Goal: Task Accomplishment & Management: Use online tool/utility

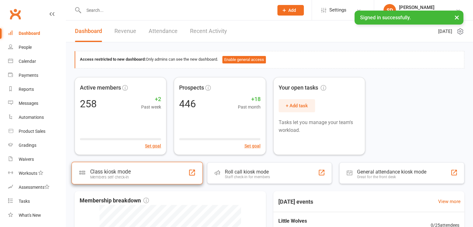
click at [142, 170] on div "Class kiosk mode Members self check-in" at bounding box center [137, 173] width 131 height 22
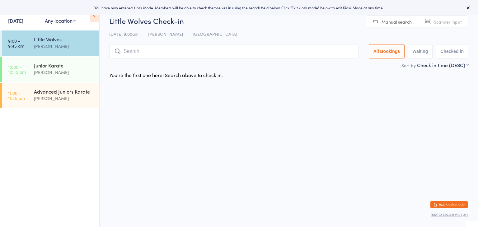
click at [187, 50] on input "search" at bounding box center [233, 51] width 249 height 14
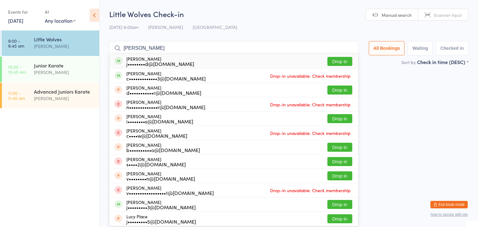
type input "[PERSON_NAME]"
click at [333, 63] on button "Drop in" at bounding box center [339, 61] width 25 height 9
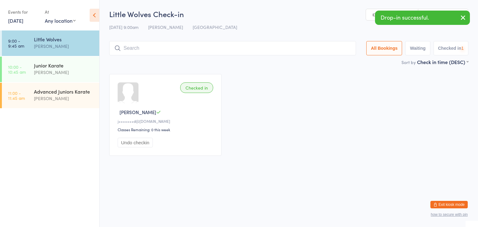
click at [322, 49] on input "search" at bounding box center [232, 48] width 247 height 14
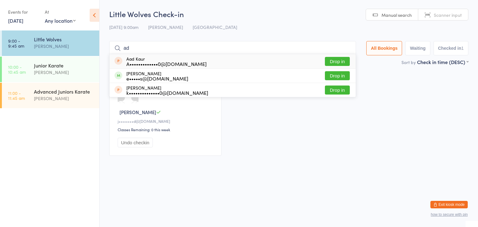
type input "a"
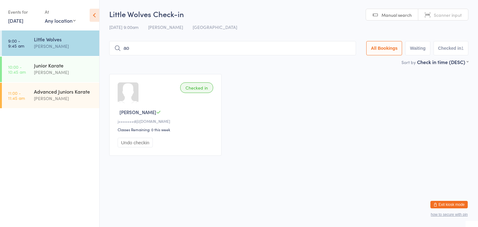
type input "a"
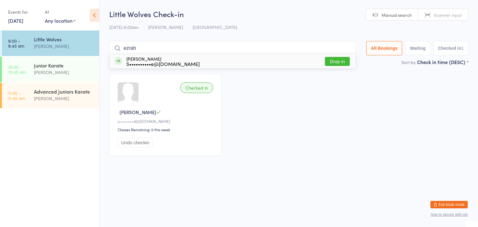
type input "ezrah"
click at [339, 60] on button "Drop in" at bounding box center [337, 61] width 25 height 9
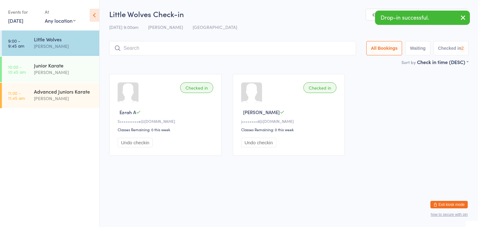
click at [332, 50] on input "search" at bounding box center [232, 48] width 247 height 14
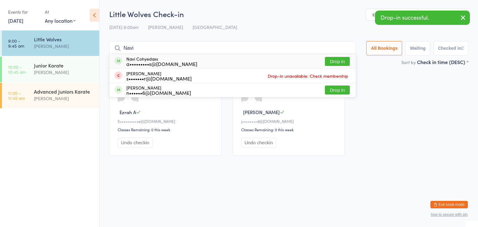
type input "Navi"
click at [339, 60] on button "Drop in" at bounding box center [337, 61] width 25 height 9
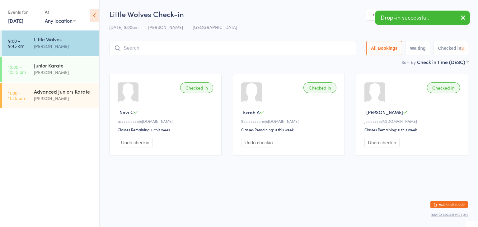
click at [335, 51] on input "search" at bounding box center [232, 48] width 247 height 14
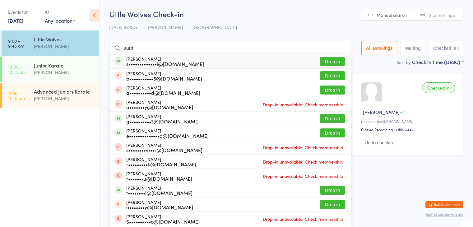
type input "aarin"
click at [334, 60] on button "Drop in" at bounding box center [332, 61] width 25 height 9
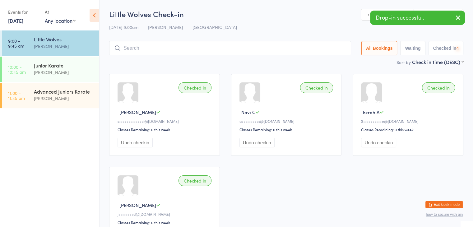
click at [329, 47] on input "search" at bounding box center [230, 48] width 242 height 14
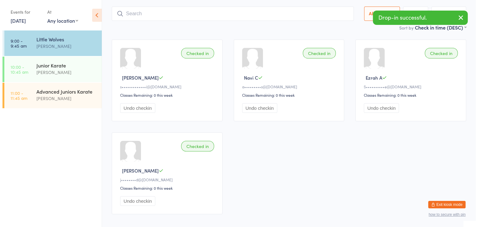
scroll to position [41, 0]
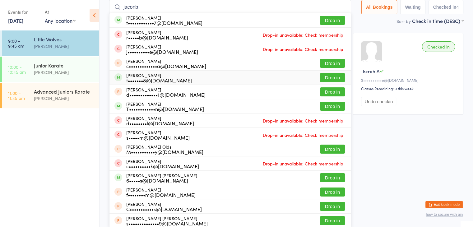
type input "jaconb"
click at [329, 78] on button "Drop in" at bounding box center [332, 77] width 25 height 9
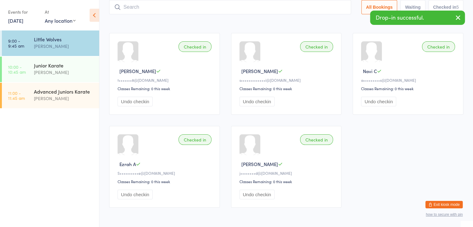
click at [332, 4] on input "search" at bounding box center [230, 7] width 242 height 14
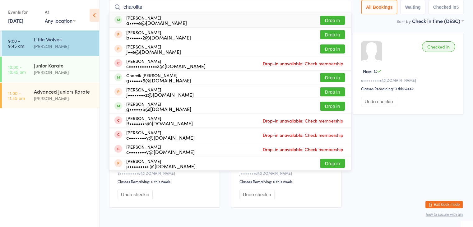
type input "charollte"
click at [333, 18] on button "Drop in" at bounding box center [332, 20] width 25 height 9
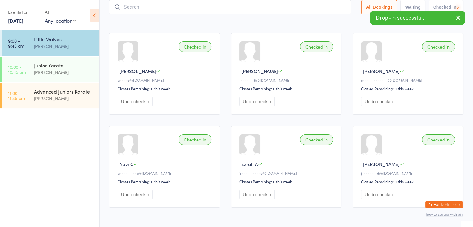
click at [327, 5] on input "search" at bounding box center [230, 7] width 242 height 14
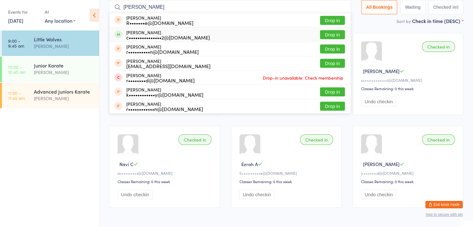
type input "[PERSON_NAME]"
click at [336, 34] on button "Drop in" at bounding box center [332, 34] width 25 height 9
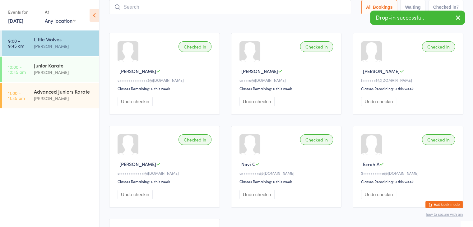
click at [329, 6] on input "search" at bounding box center [230, 7] width 242 height 14
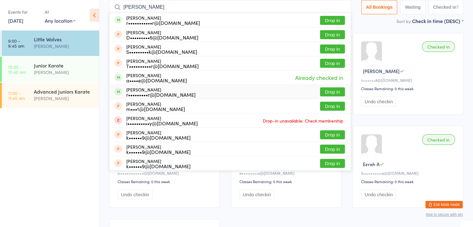
type input "[PERSON_NAME]"
click at [329, 92] on button "Drop in" at bounding box center [332, 91] width 25 height 9
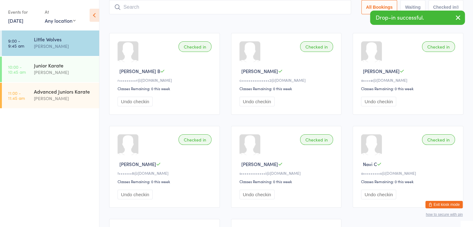
click at [324, 7] on input "search" at bounding box center [230, 7] width 242 height 14
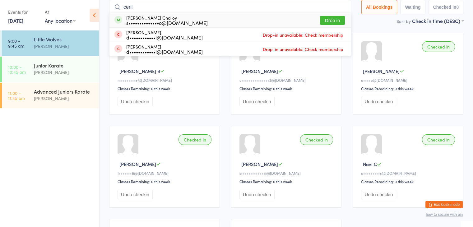
type input "ceril"
click at [328, 20] on button "Drop in" at bounding box center [332, 20] width 25 height 9
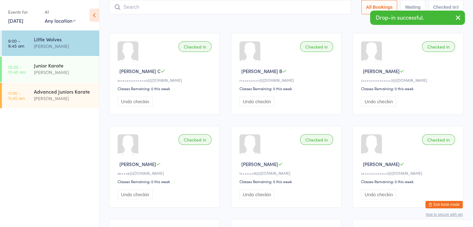
click at [323, 7] on input "search" at bounding box center [230, 7] width 242 height 14
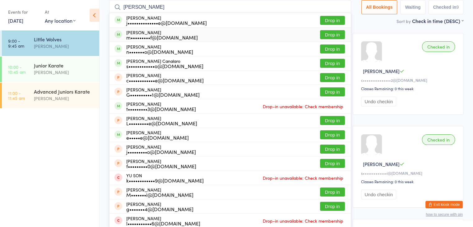
type input "[PERSON_NAME]"
click at [326, 32] on button "Drop in" at bounding box center [332, 34] width 25 height 9
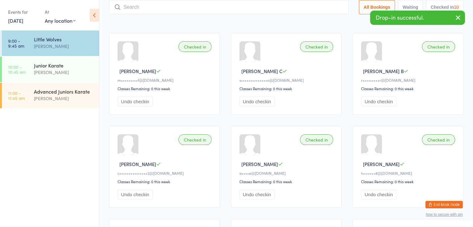
click at [319, 5] on input "search" at bounding box center [228, 7] width 239 height 14
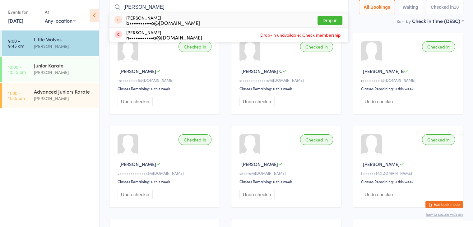
type input "[PERSON_NAME]"
click at [326, 20] on button "Drop in" at bounding box center [329, 20] width 25 height 9
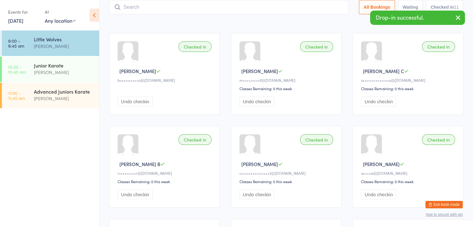
click at [305, 9] on input "search" at bounding box center [228, 7] width 239 height 14
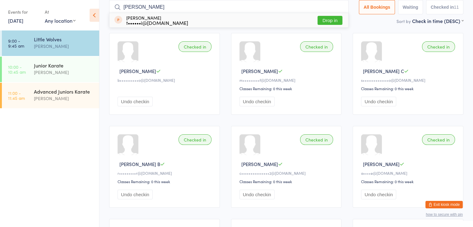
type input "[PERSON_NAME]"
click at [329, 21] on button "Drop in" at bounding box center [329, 20] width 25 height 9
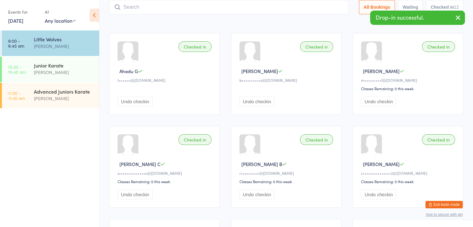
click at [306, 6] on input "search" at bounding box center [228, 7] width 239 height 14
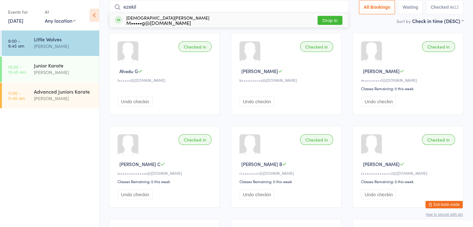
type input "ezekil"
click at [328, 21] on button "Drop in" at bounding box center [329, 20] width 25 height 9
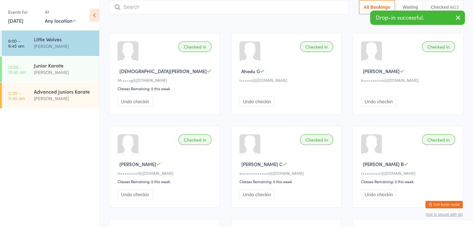
click at [317, 7] on input "search" at bounding box center [228, 7] width 239 height 14
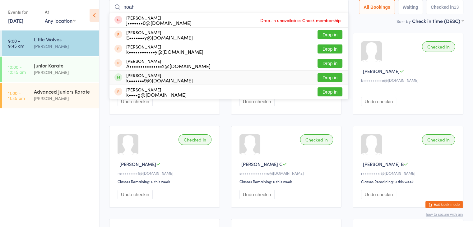
type input "noah"
click at [323, 77] on button "Drop in" at bounding box center [329, 77] width 25 height 9
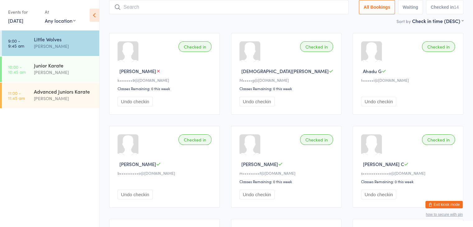
click at [452, 204] on button "Exit kiosk mode" at bounding box center [443, 204] width 37 height 7
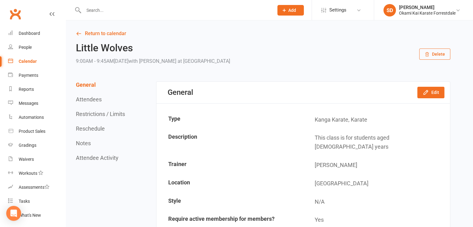
click at [201, 9] on input "text" at bounding box center [175, 10] width 187 height 9
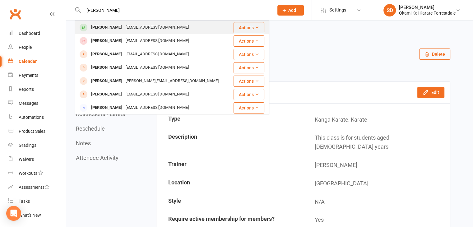
type input "Noah"
click at [108, 27] on div "Noah Browing" at bounding box center [106, 27] width 35 height 9
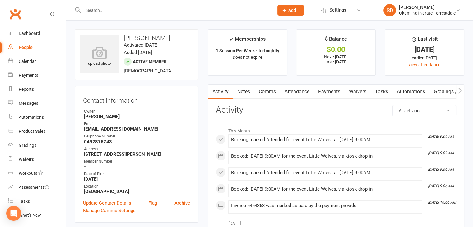
click at [328, 91] on link "Payments" at bounding box center [329, 92] width 31 height 14
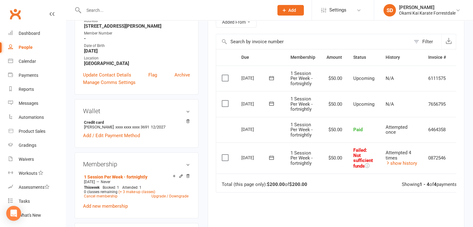
scroll to position [124, 0]
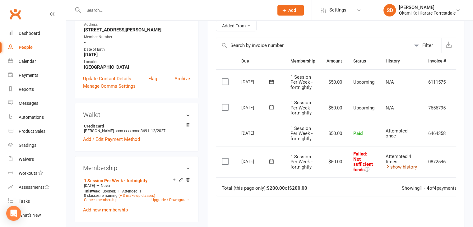
click at [396, 166] on link "show history" at bounding box center [400, 167] width 31 height 6
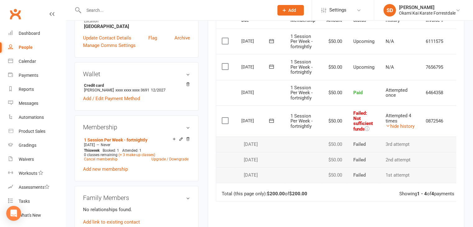
scroll to position [174, 0]
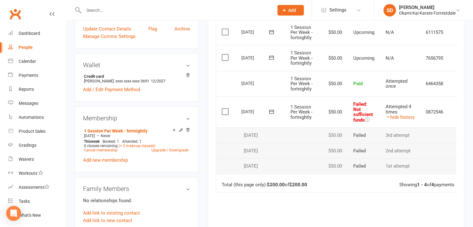
click at [472, 6] on li "SD Sonya Del Carlo Okami Kai Karate Forrestdale My profile My subscription Supp…" at bounding box center [423, 10] width 99 height 20
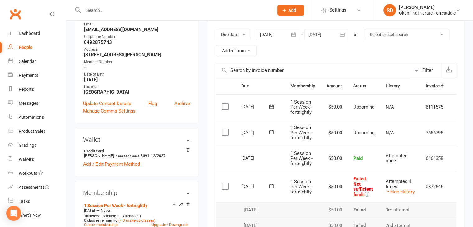
scroll to position [87, 0]
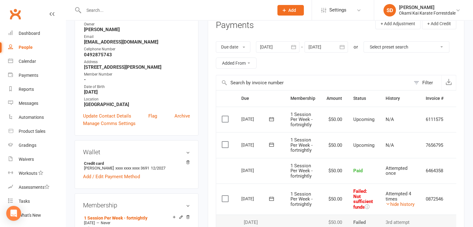
click at [267, 46] on div at bounding box center [278, 46] width 44 height 11
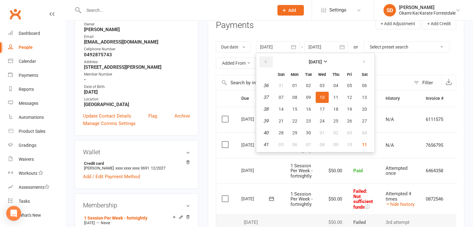
click at [263, 60] on button "button" at bounding box center [265, 61] width 13 height 11
click at [348, 85] on span "01" at bounding box center [349, 85] width 5 height 5
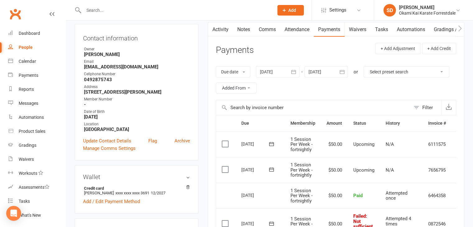
scroll to position [50, 0]
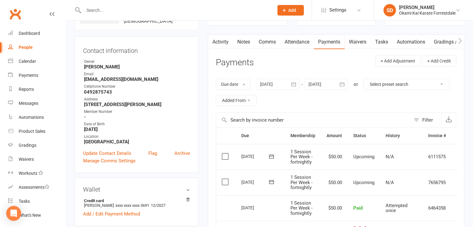
click at [276, 85] on div at bounding box center [278, 84] width 44 height 11
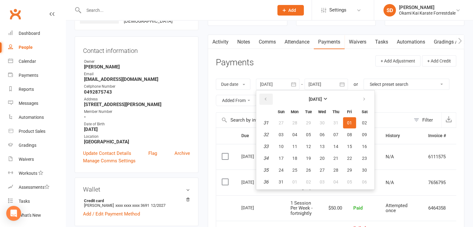
click at [266, 97] on icon "button" at bounding box center [265, 99] width 4 height 5
click at [308, 122] on span "01" at bounding box center [308, 122] width 5 height 5
type input "01 Jul 2025"
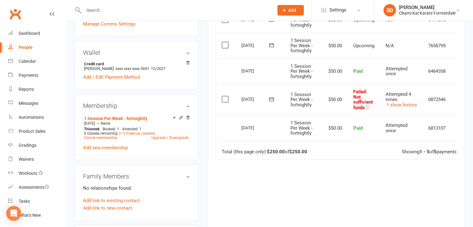
scroll to position [199, 0]
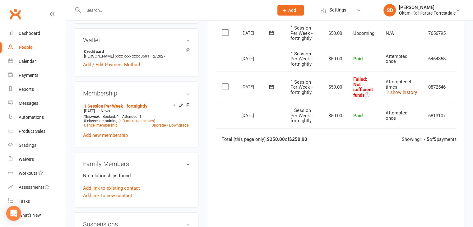
click at [399, 91] on link "show history" at bounding box center [400, 93] width 31 height 6
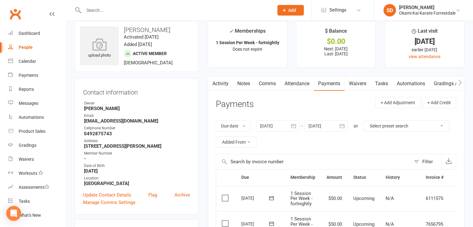
scroll to position [0, 0]
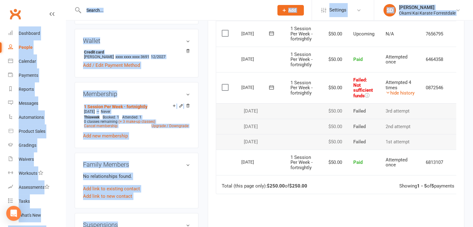
click at [206, 105] on main "✓ Memberships 1 Session Per Week - fortnightly Does not expire $ Balance $0.00 …" at bounding box center [336, 60] width 266 height 459
